Goal: Check status: Check status

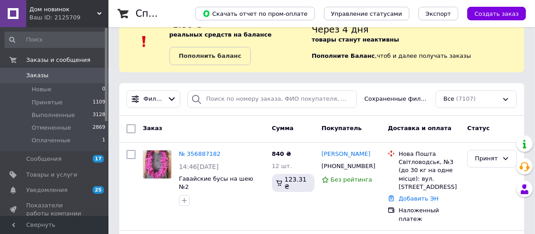
scroll to position [72, 0]
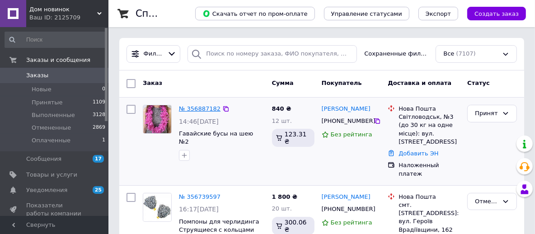
click at [193, 111] on link "№ 356887182" at bounding box center [200, 108] width 42 height 7
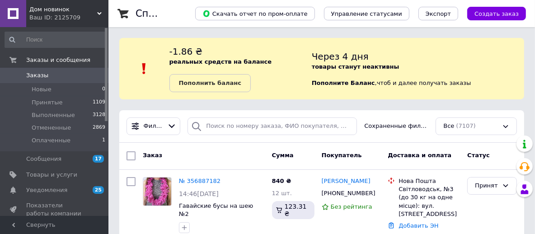
scroll to position [136, 0]
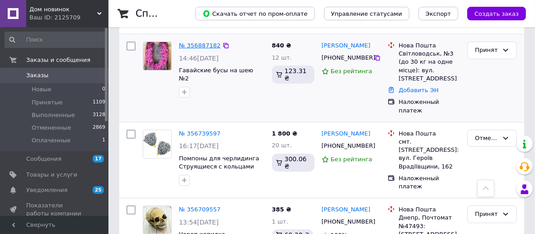
click at [200, 45] on link "№ 356887182" at bounding box center [200, 45] width 42 height 7
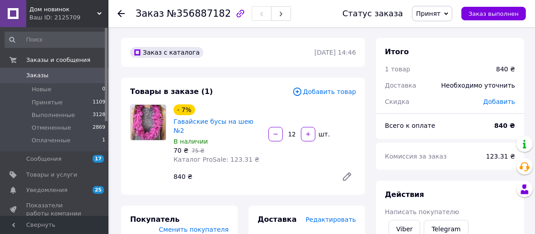
click at [348, 173] on icon at bounding box center [347, 176] width 7 height 7
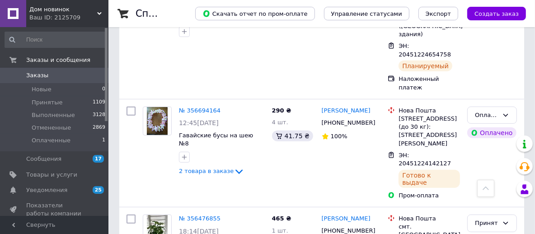
scroll to position [316, 0]
